Goal: Information Seeking & Learning: Learn about a topic

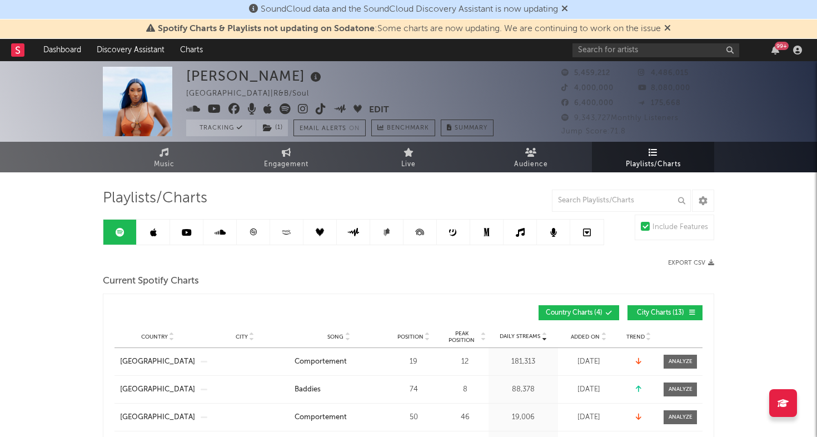
click at [245, 222] on link at bounding box center [253, 232] width 33 height 25
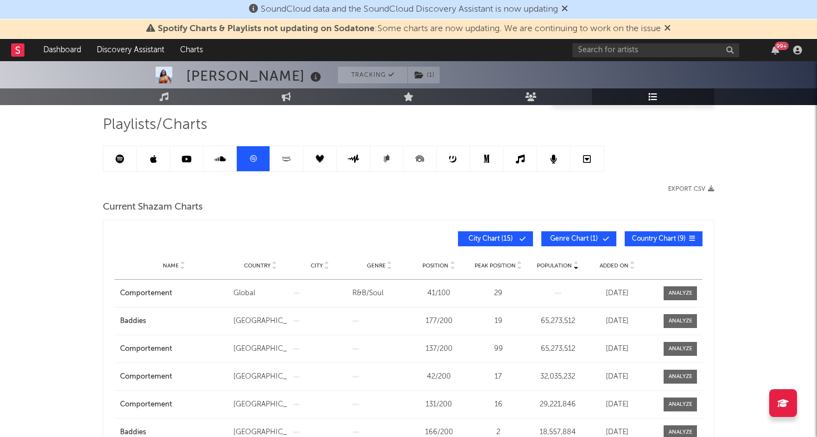
scroll to position [103, 0]
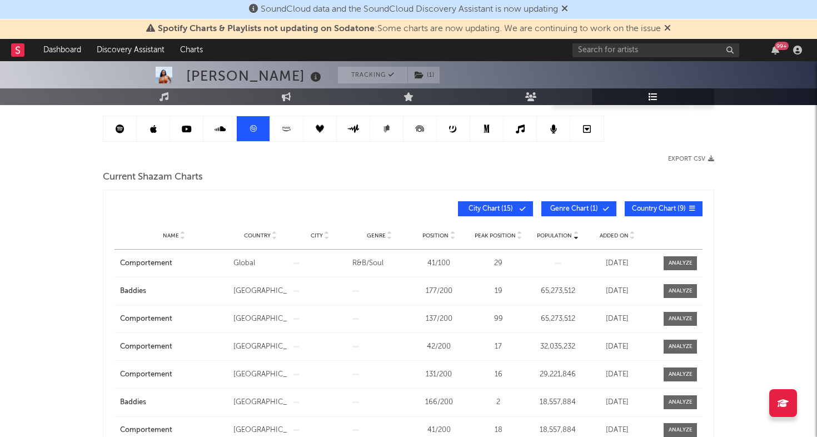
click at [606, 235] on span "Added On" at bounding box center [614, 235] width 29 height 7
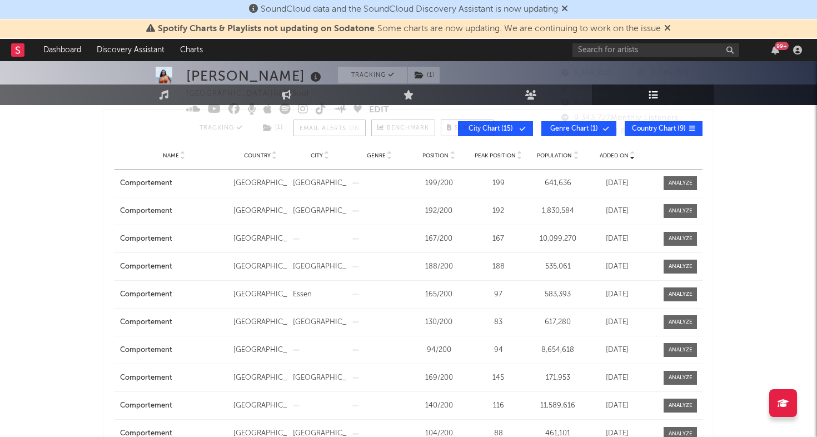
scroll to position [0, 0]
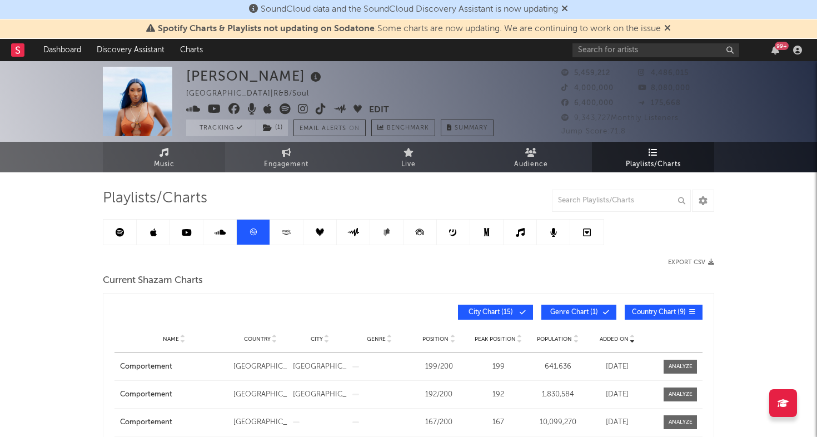
click at [178, 151] on link "Music" at bounding box center [164, 157] width 122 height 31
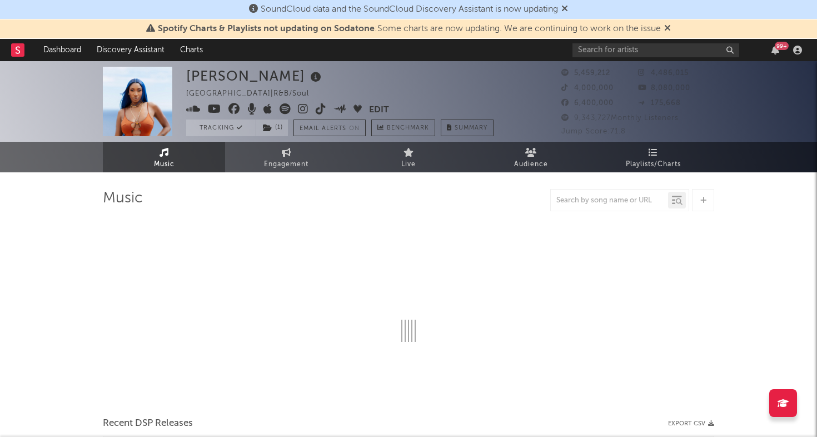
select select "6m"
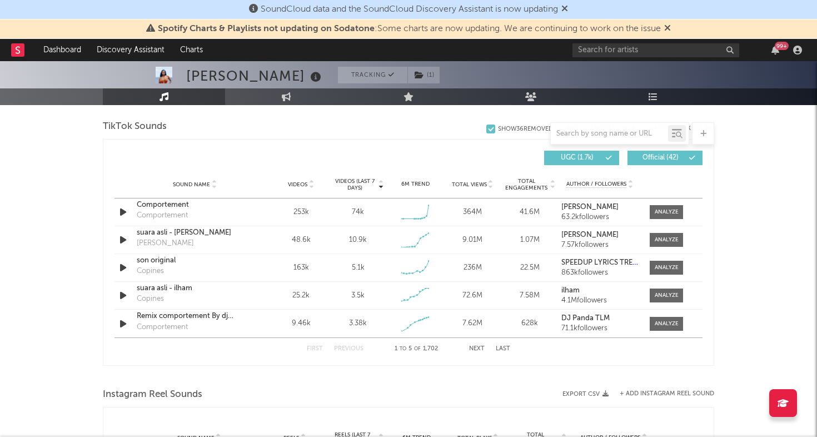
scroll to position [746, 0]
click at [672, 213] on div at bounding box center [667, 212] width 24 height 8
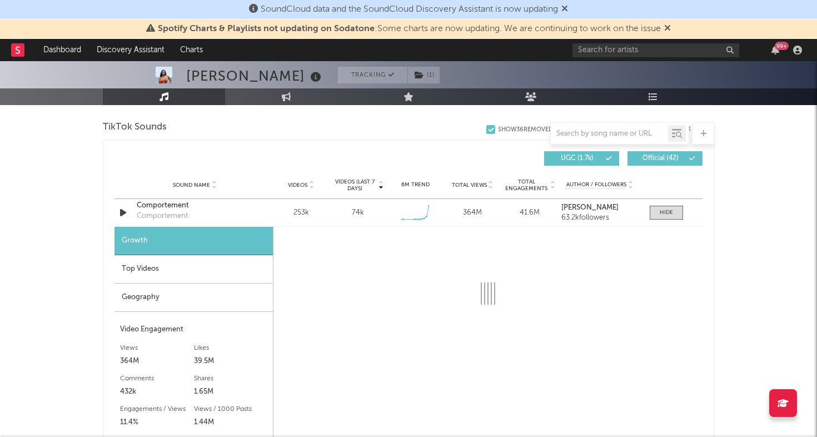
click at [158, 293] on div "Geography" at bounding box center [193, 297] width 158 height 28
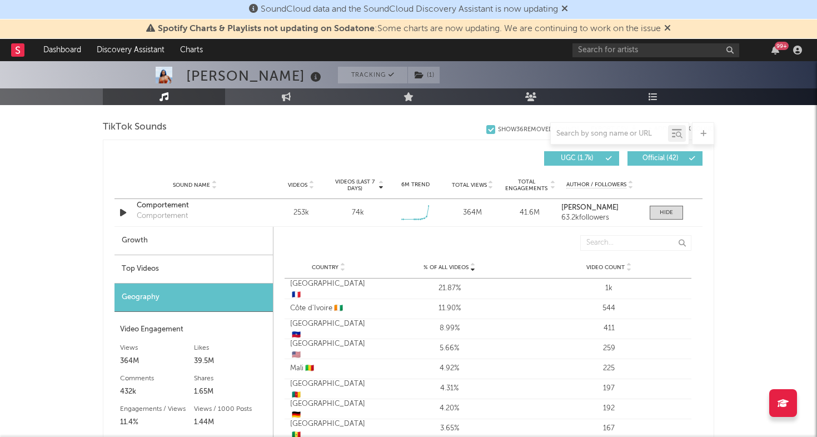
click at [171, 271] on div "Top Videos" at bounding box center [193, 269] width 158 height 28
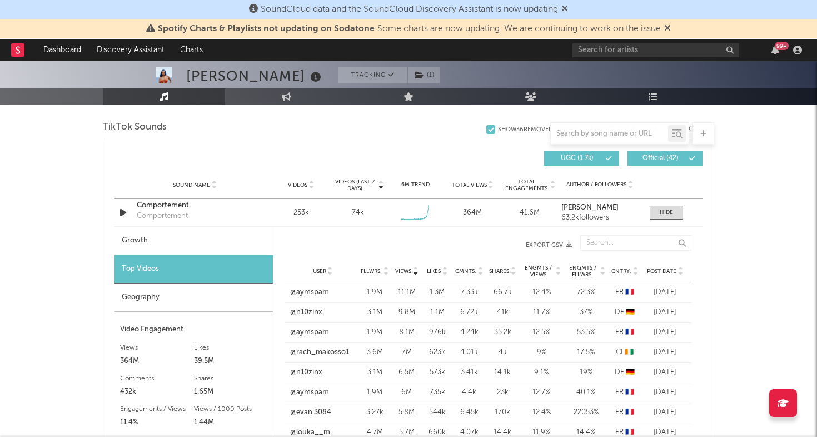
click at [662, 271] on span "Post Date" at bounding box center [661, 271] width 29 height 7
click at [621, 271] on span "Cntry." at bounding box center [621, 271] width 20 height 7
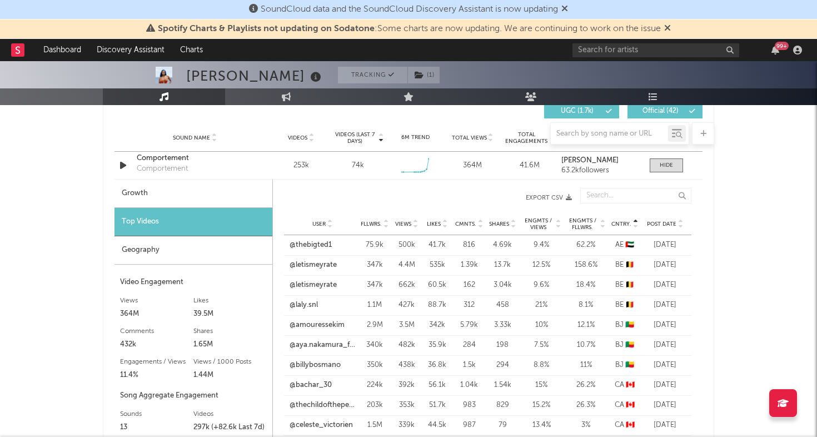
scroll to position [794, 0]
click at [313, 286] on link "@letismeyrate" at bounding box center [313, 284] width 47 height 11
click at [328, 261] on link "@letismeyrate" at bounding box center [313, 264] width 47 height 11
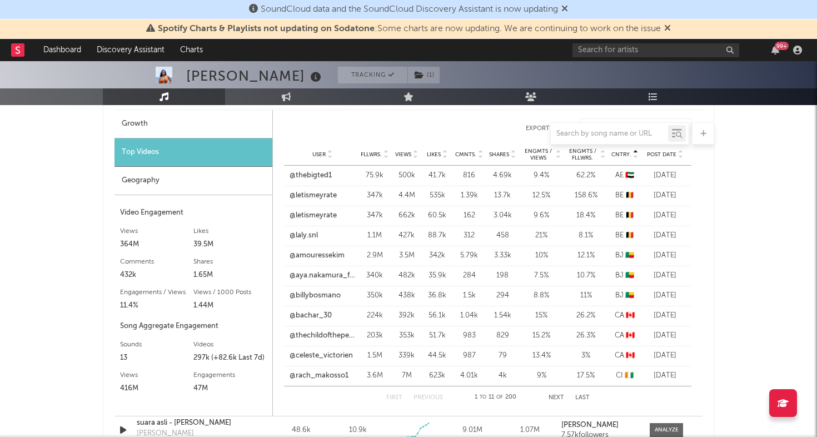
scroll to position [878, 0]
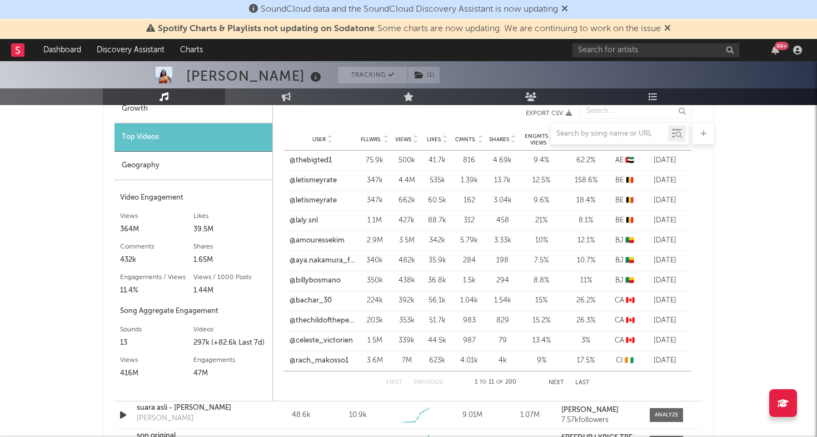
click at [556, 385] on button "Next" at bounding box center [556, 383] width 16 height 6
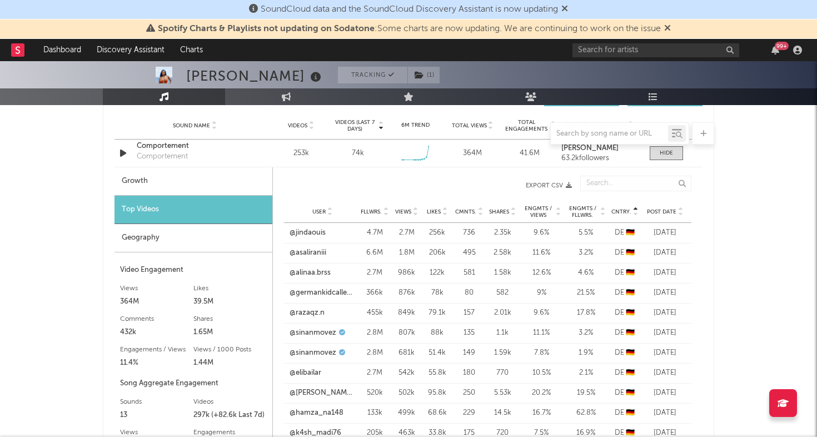
scroll to position [805, 0]
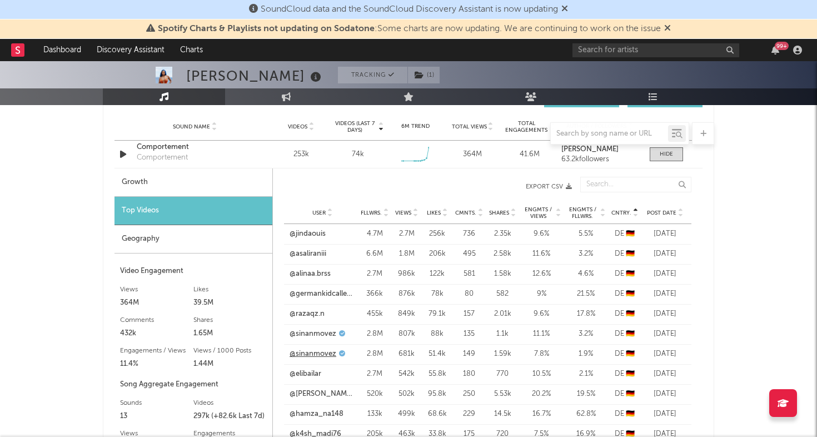
click at [310, 353] on link "@sinanmovez" at bounding box center [313, 353] width 47 height 11
click at [664, 152] on div at bounding box center [666, 154] width 13 height 8
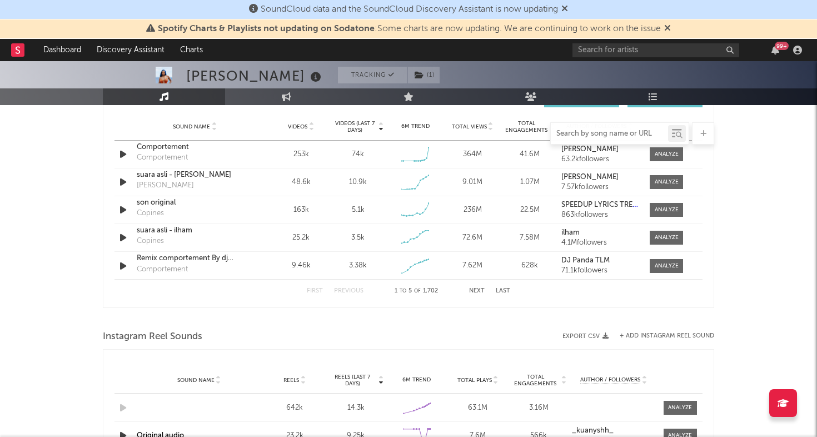
click at [586, 136] on input "text" at bounding box center [609, 133] width 117 height 9
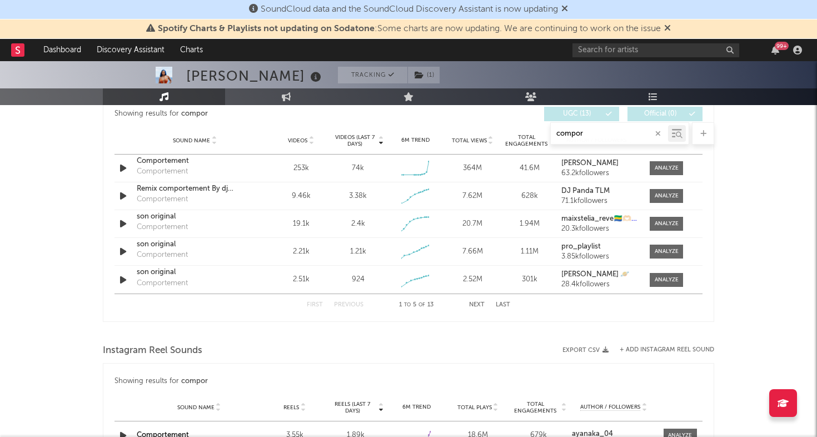
scroll to position [601, 0]
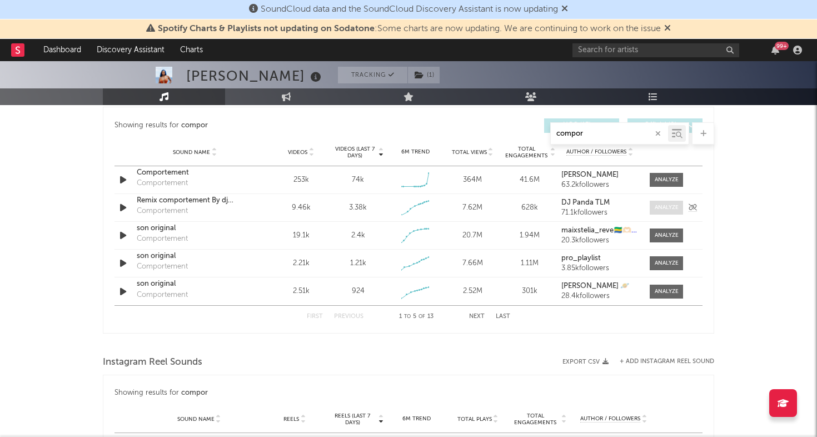
type input "compor"
click at [659, 203] on span at bounding box center [666, 208] width 33 height 14
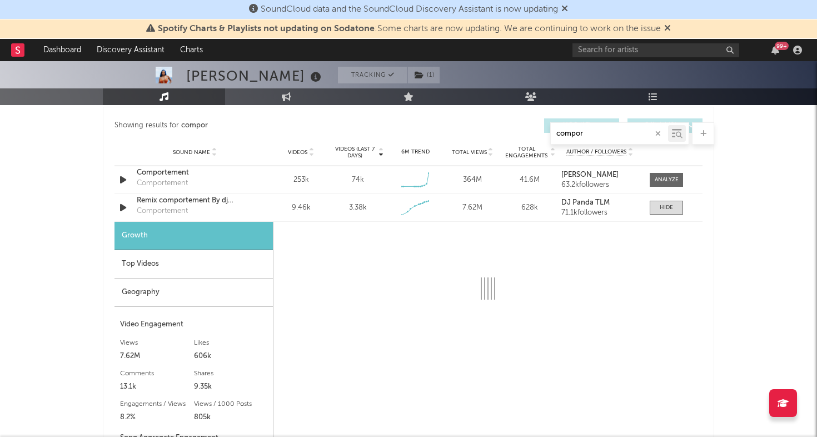
select select "1w"
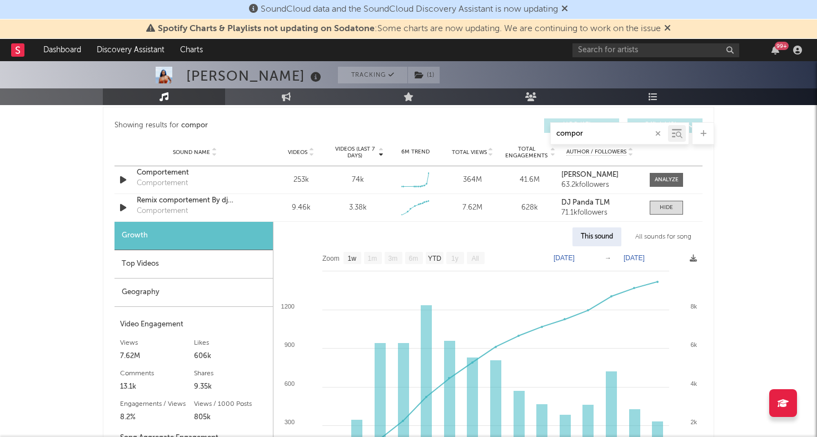
click at [213, 282] on div "Geography" at bounding box center [193, 292] width 158 height 28
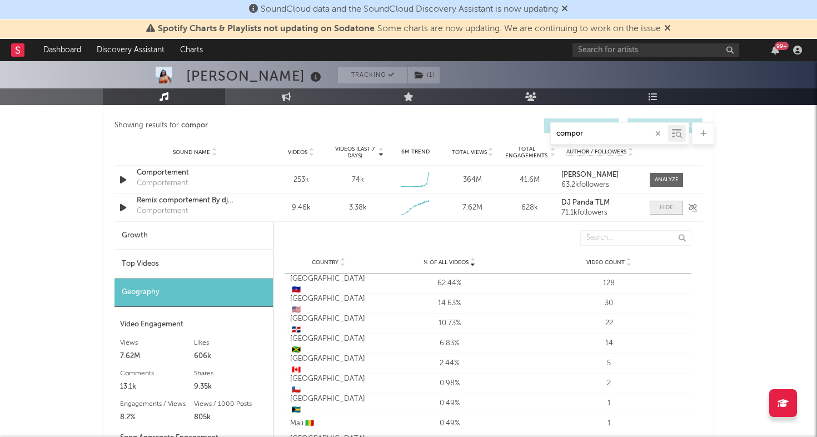
click at [671, 211] on div at bounding box center [666, 207] width 13 height 8
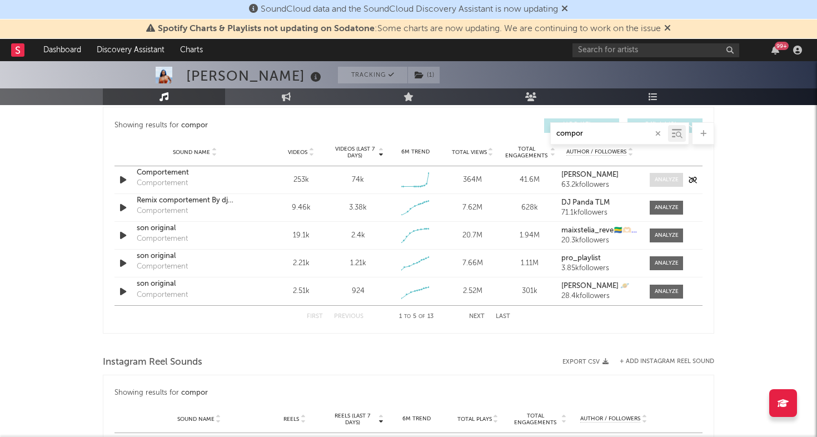
click at [667, 178] on div at bounding box center [667, 180] width 24 height 8
select select "6m"
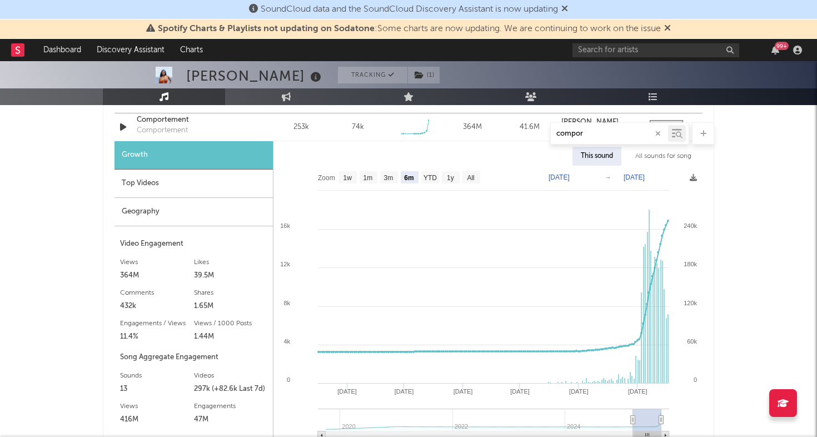
scroll to position [670, 0]
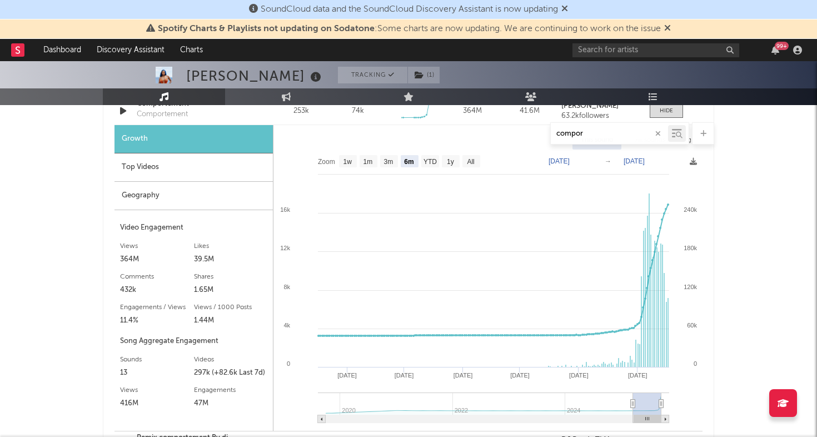
click at [191, 183] on div "Geography" at bounding box center [193, 196] width 158 height 28
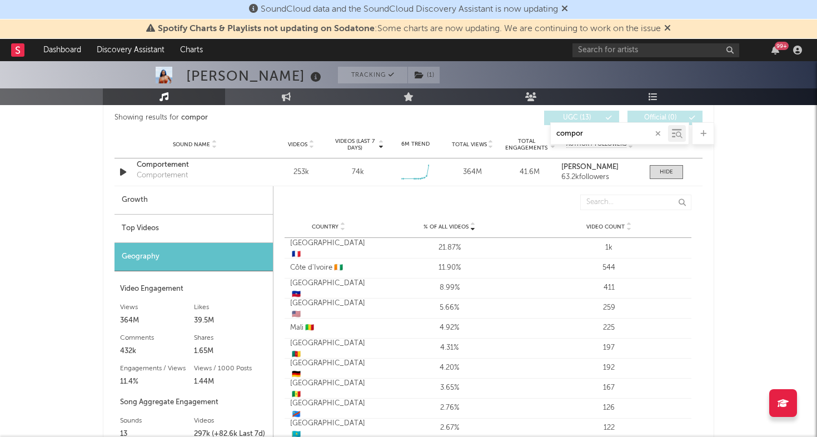
scroll to position [605, 0]
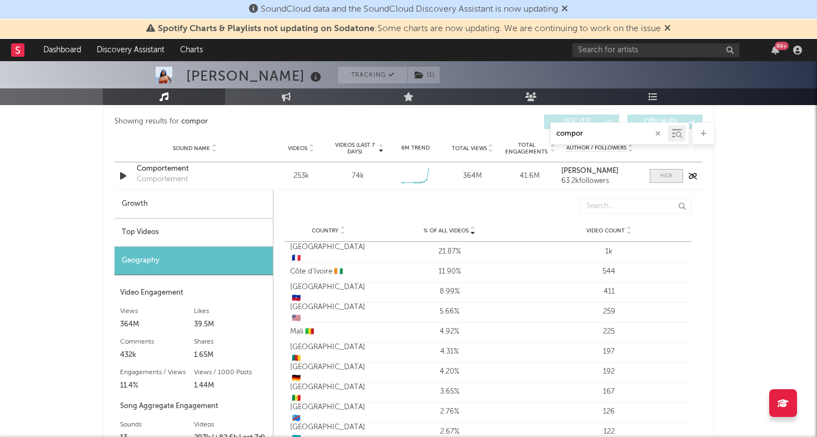
click at [665, 176] on div at bounding box center [666, 176] width 13 height 8
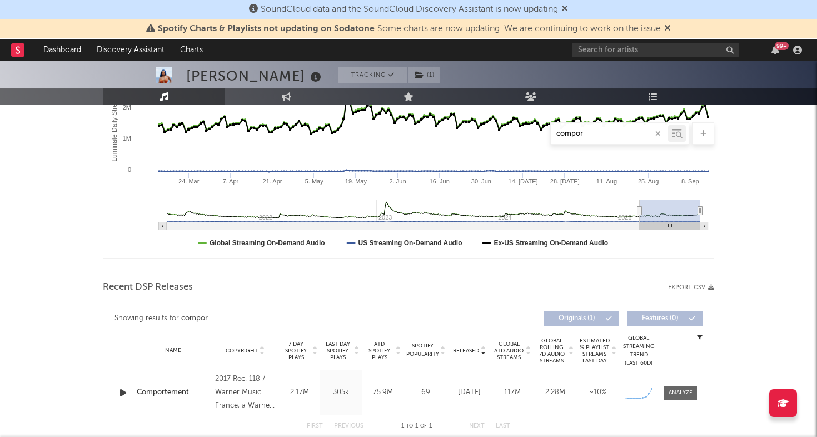
scroll to position [0, 0]
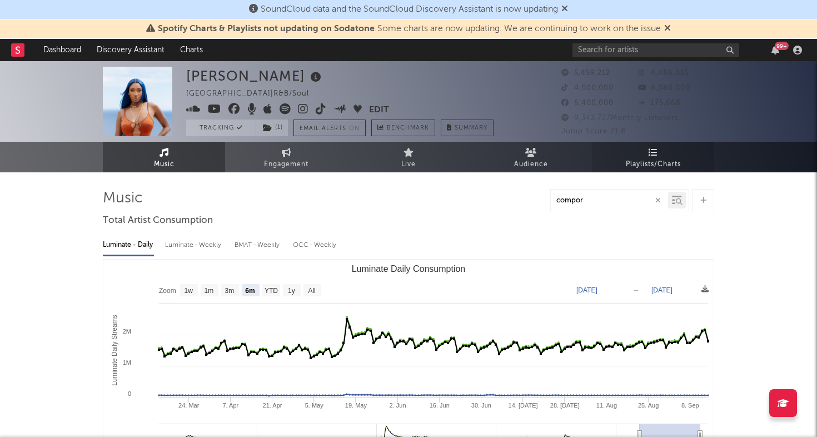
click at [660, 148] on link "Playlists/Charts" at bounding box center [653, 157] width 122 height 31
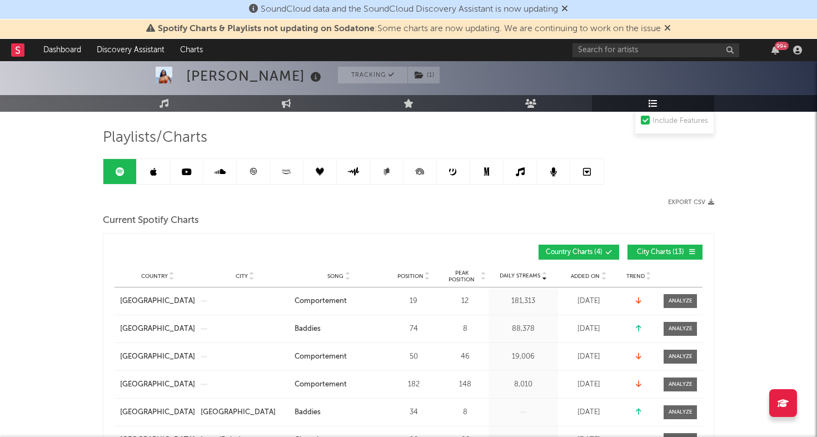
scroll to position [81, 0]
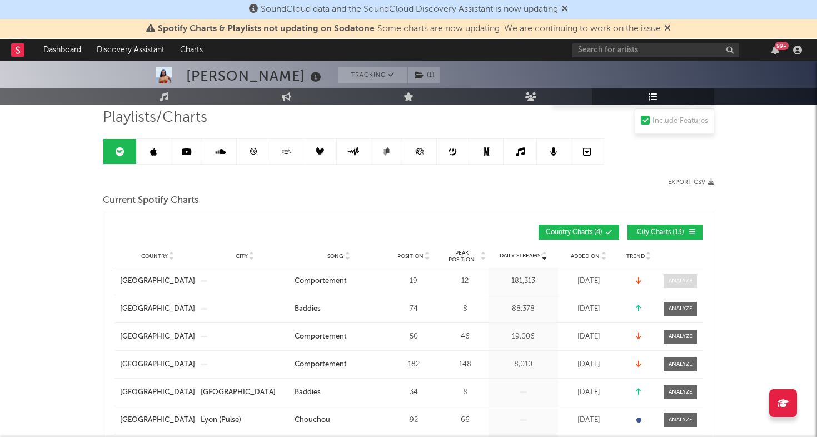
click at [667, 277] on span at bounding box center [680, 281] width 33 height 14
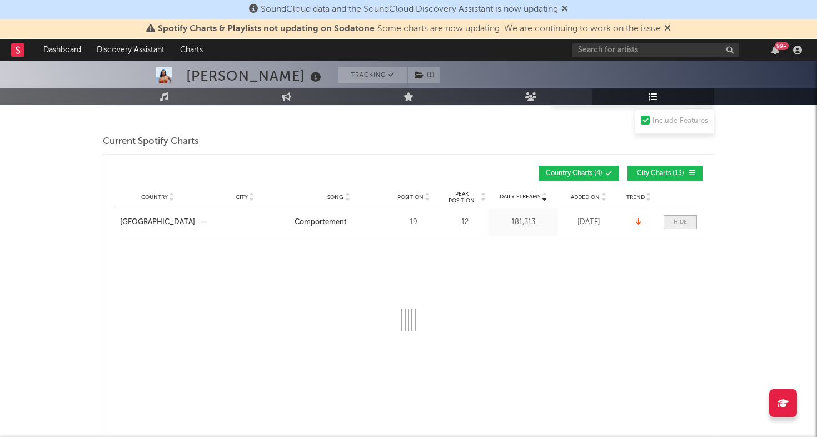
scroll to position [148, 0]
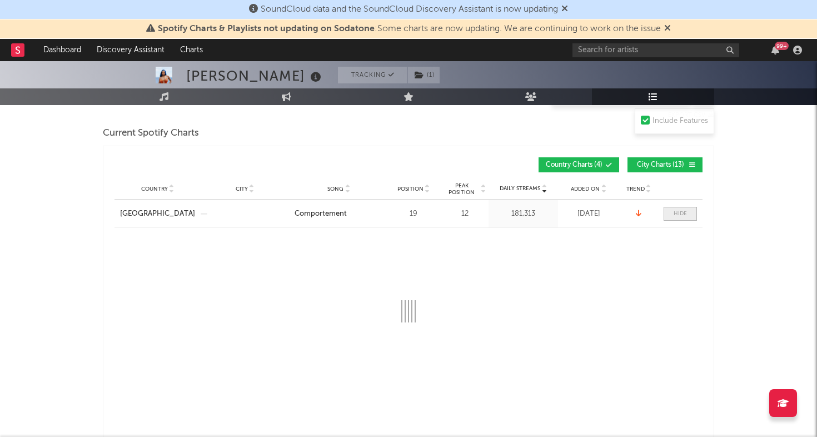
select select "6m"
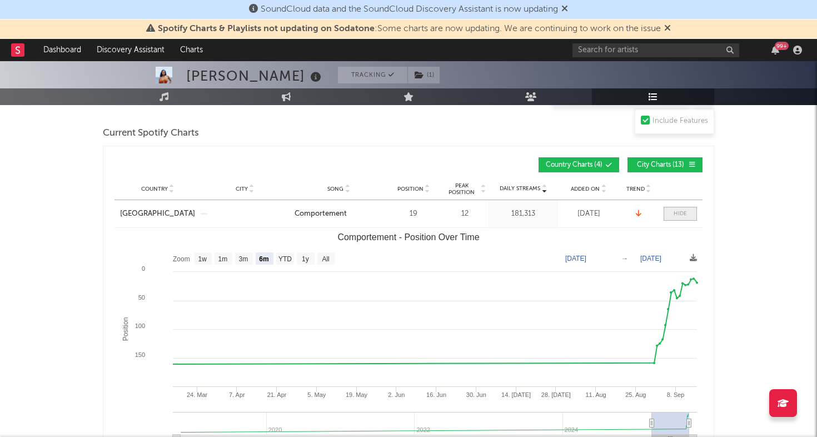
click at [680, 210] on div at bounding box center [680, 214] width 13 height 8
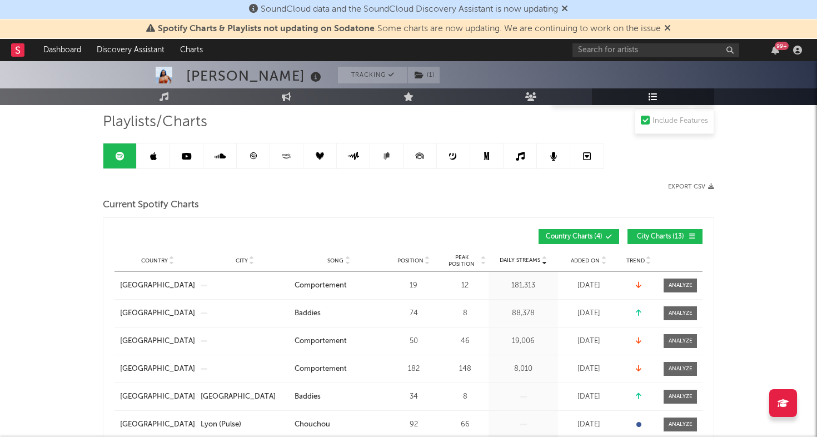
scroll to position [0, 0]
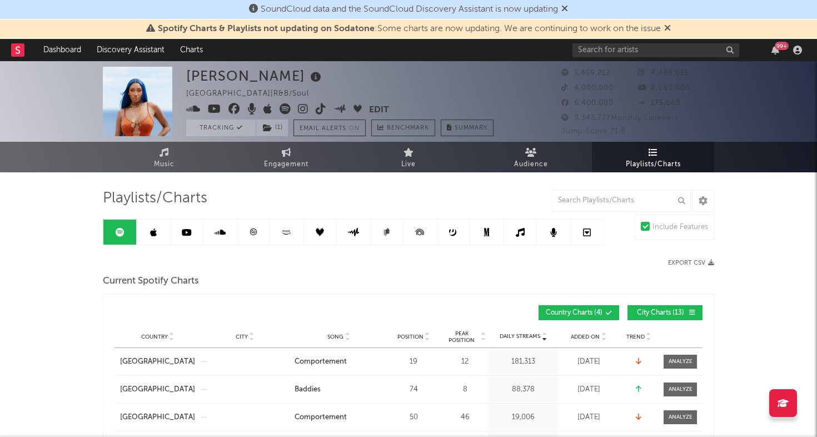
click at [257, 233] on icon at bounding box center [253, 232] width 8 height 8
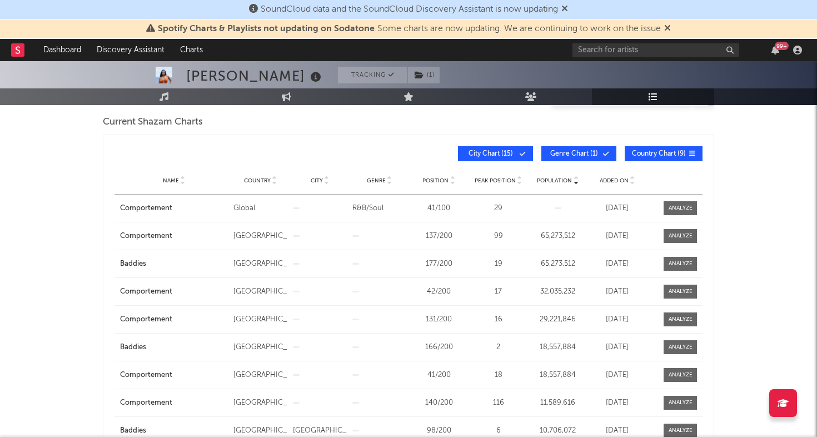
scroll to position [162, 0]
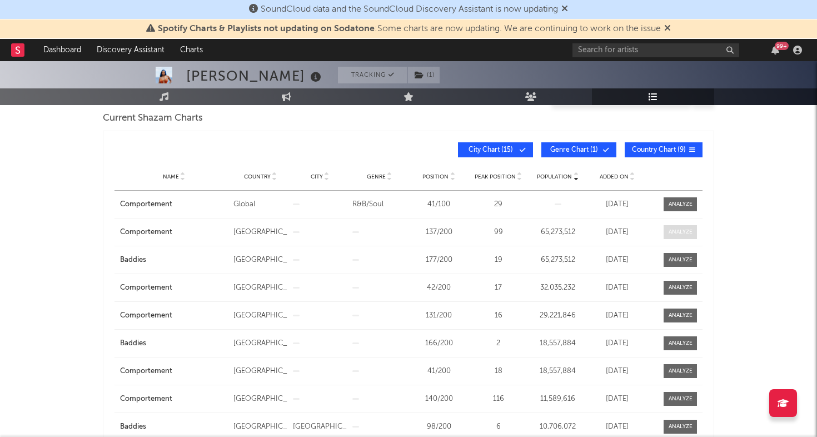
click at [684, 233] on div at bounding box center [681, 232] width 24 height 8
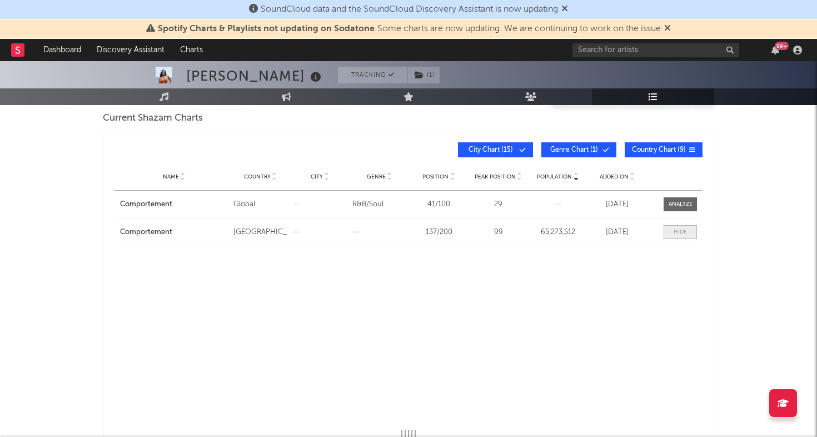
select select "All"
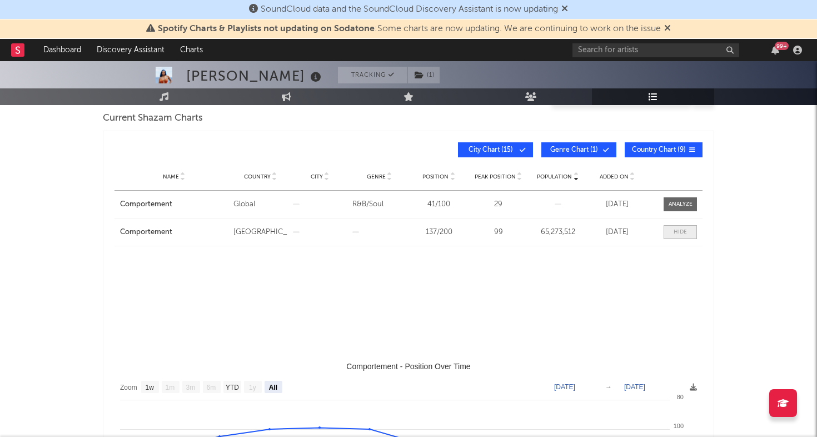
select select "3m"
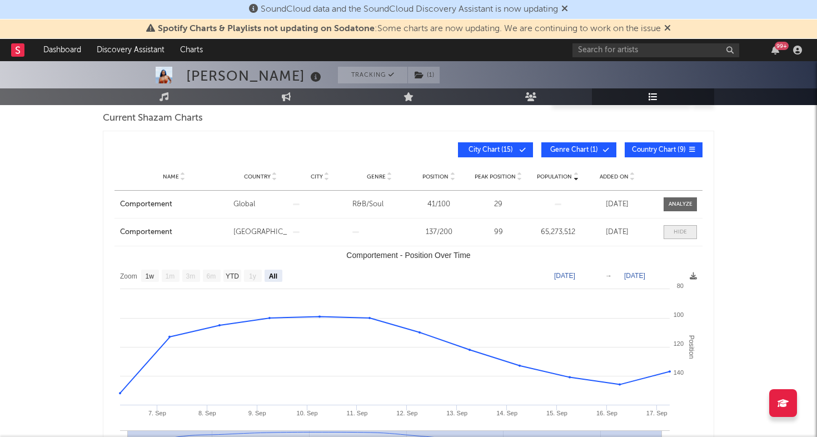
click at [681, 230] on div at bounding box center [680, 232] width 13 height 8
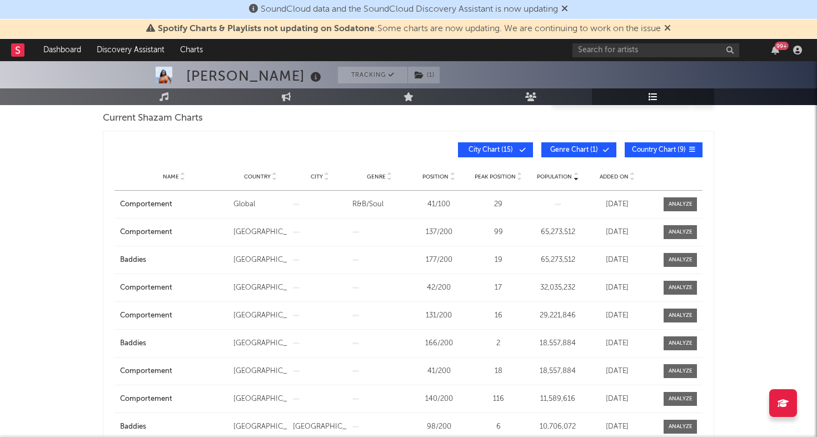
click at [612, 177] on span "Added On" at bounding box center [614, 176] width 29 height 7
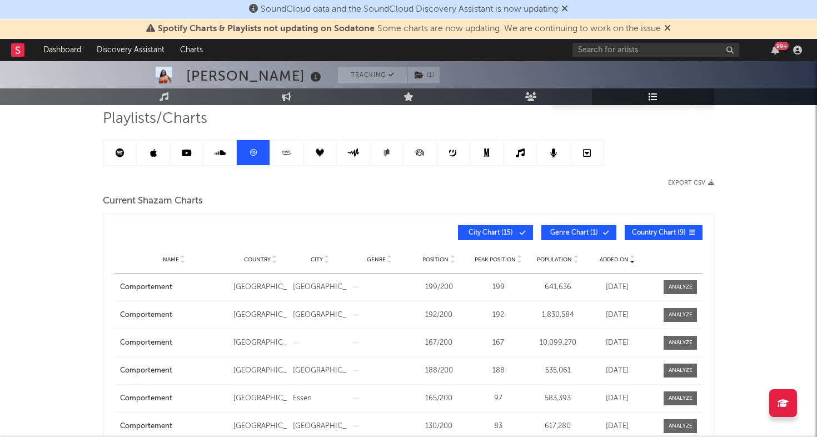
scroll to position [61, 0]
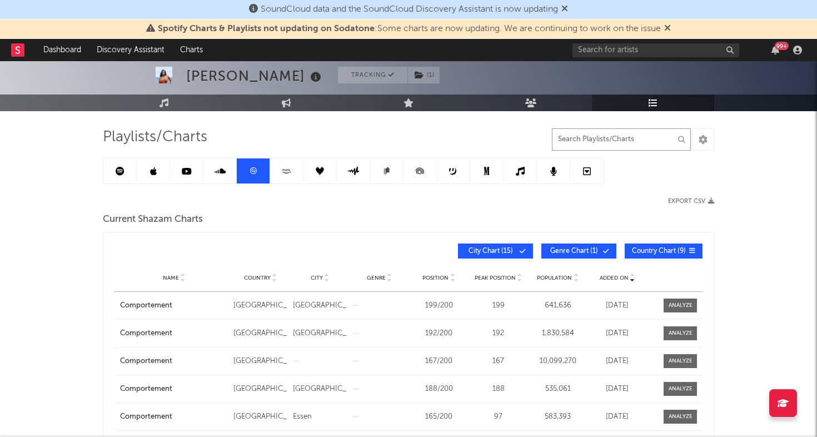
click at [597, 140] on input "text" at bounding box center [621, 139] width 139 height 22
type input "comport"
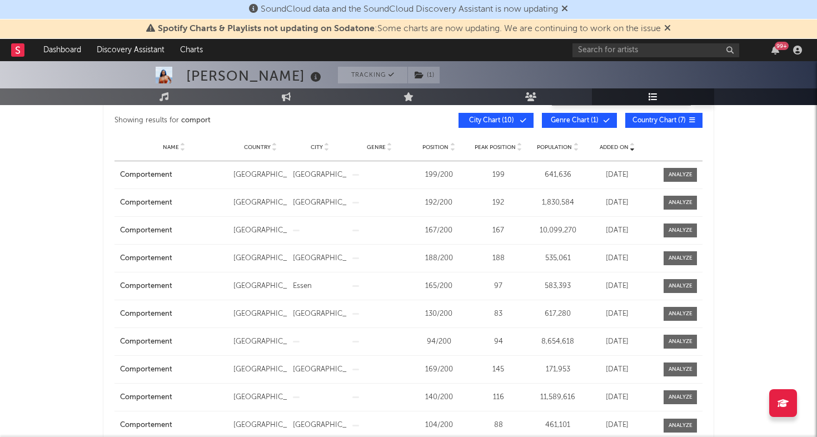
scroll to position [185, 0]
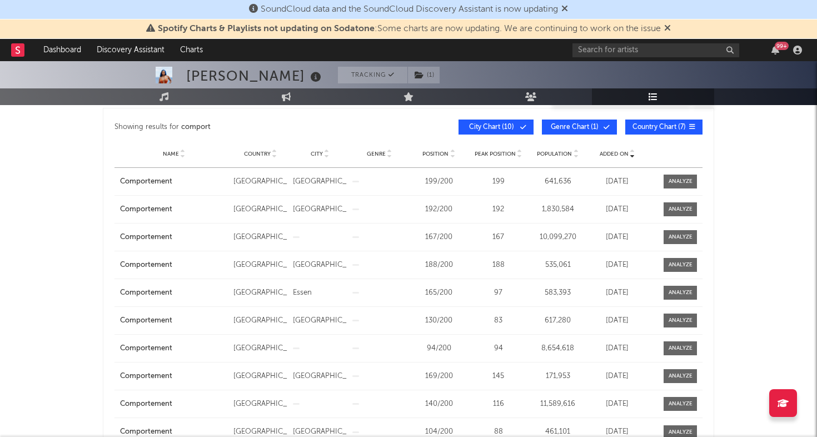
click at [502, 125] on span "City Chart ( 10 )" at bounding box center [491, 127] width 51 height 7
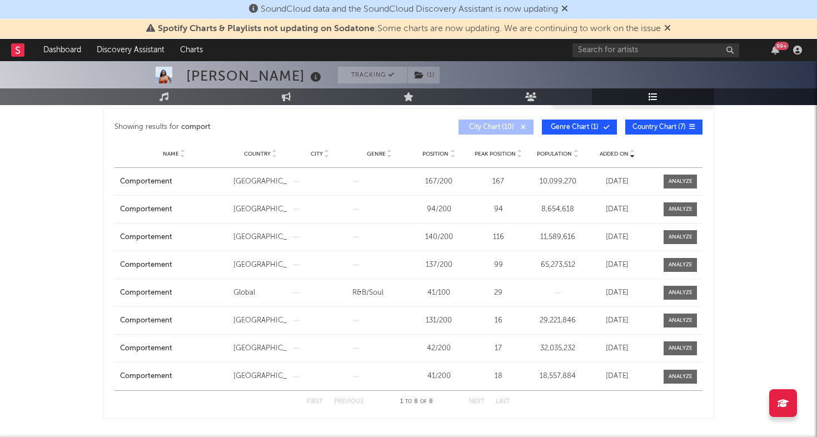
click at [493, 121] on button "City Chart ( 10 )" at bounding box center [495, 126] width 75 height 15
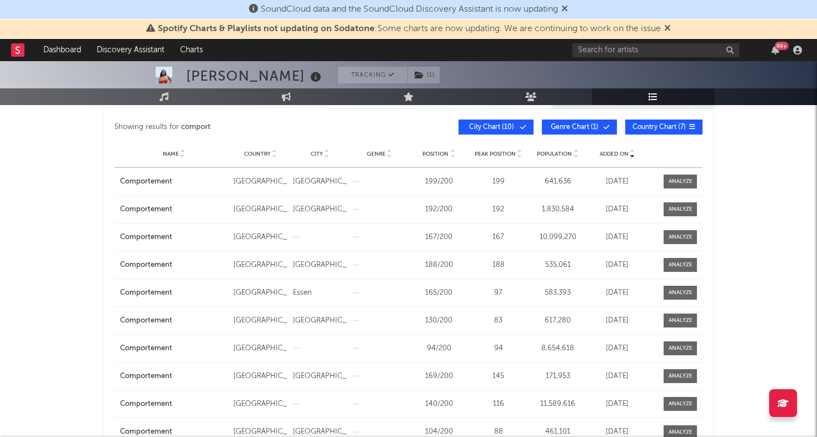
click at [657, 132] on button "Country Chart ( 7 )" at bounding box center [663, 126] width 77 height 15
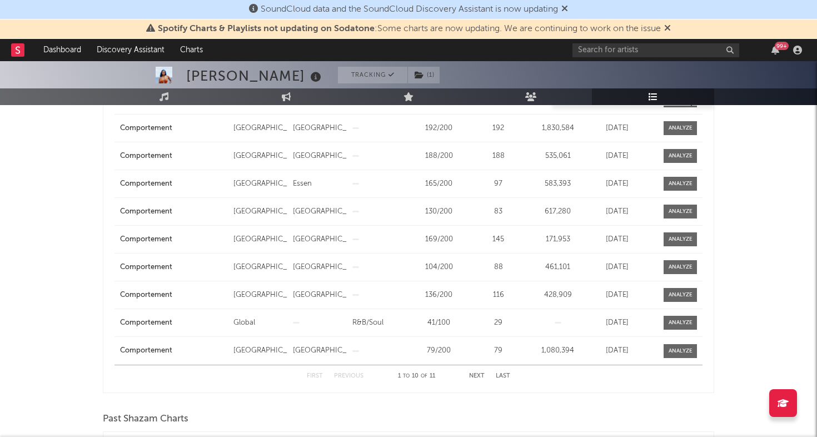
scroll to position [268, 0]
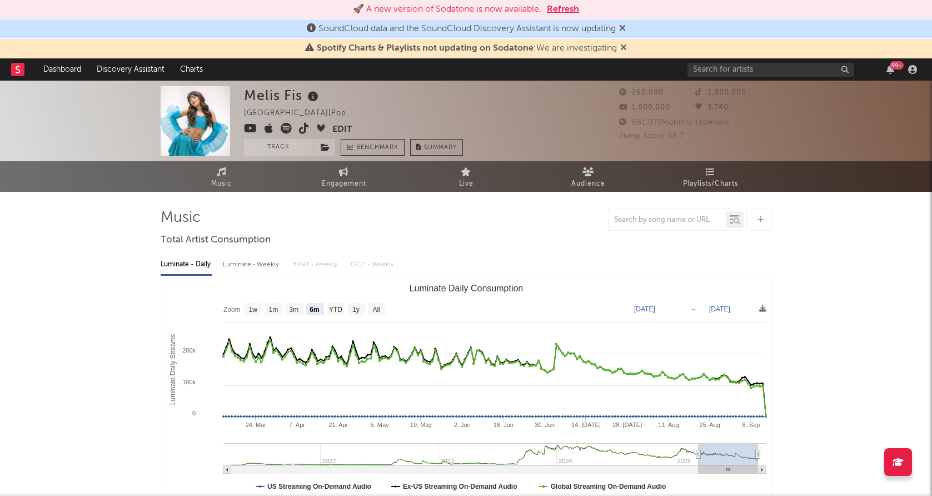
select select "6m"
